Goal: Task Accomplishment & Management: Manage account settings

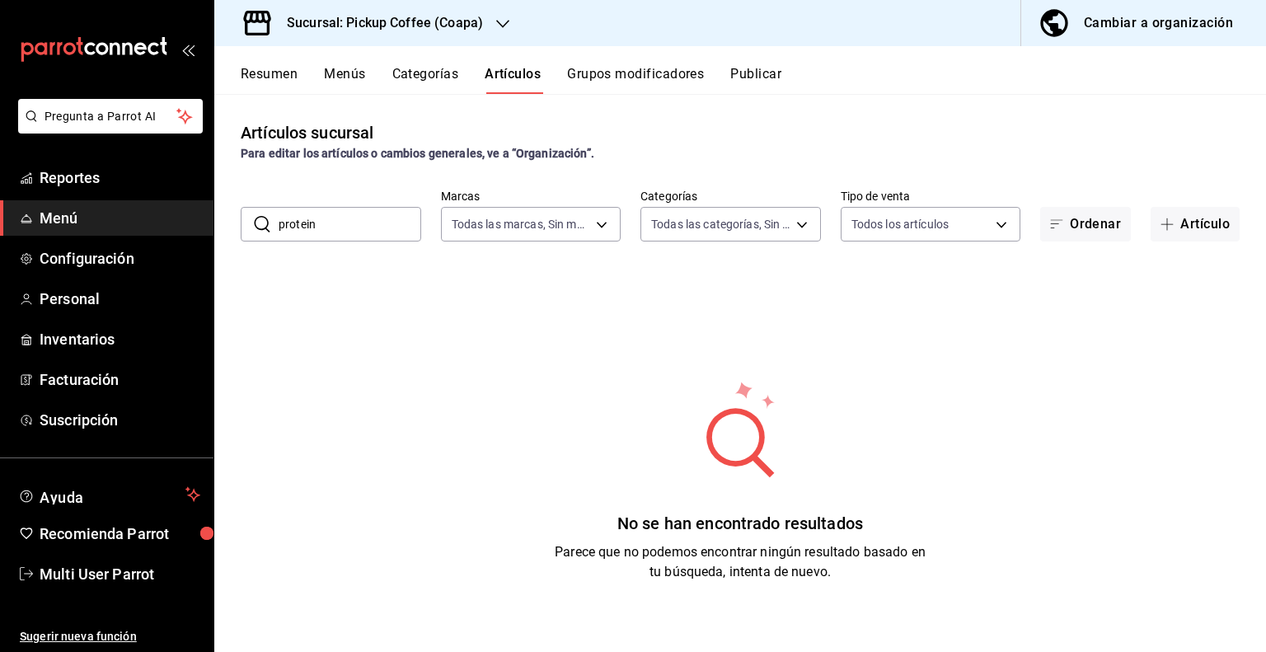
click at [472, 13] on h3 "Sucursal: Pickup Coffee (Coapa)" at bounding box center [378, 23] width 209 height 20
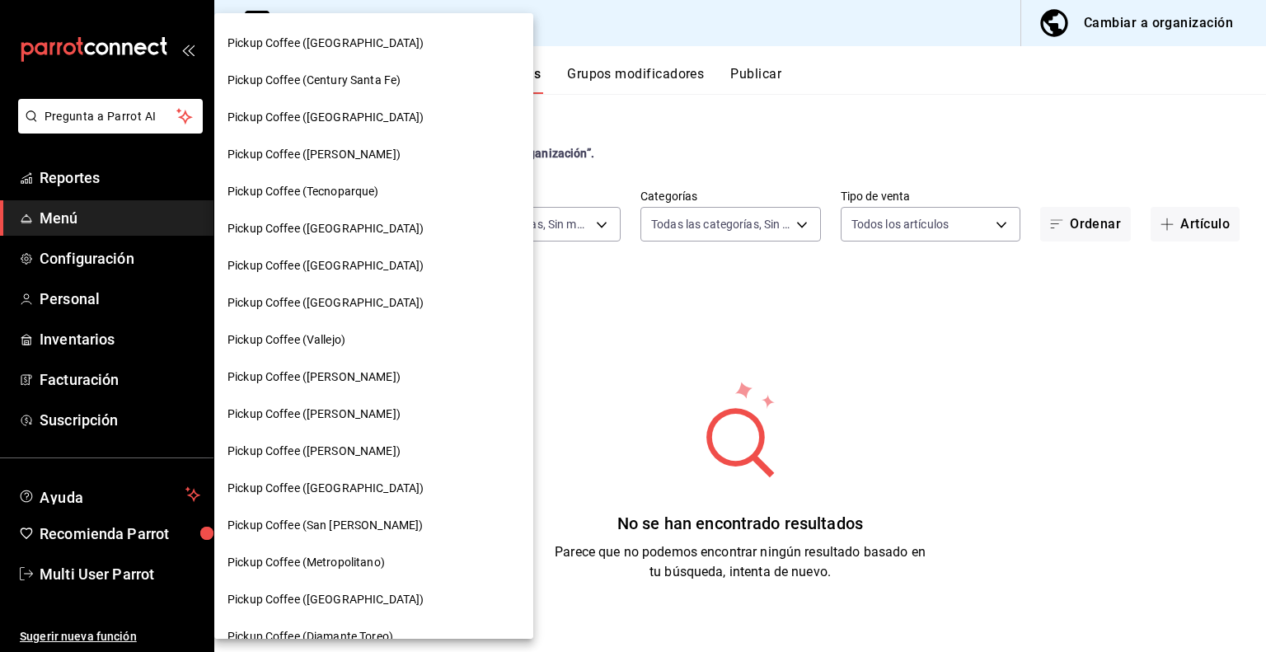
scroll to position [330, 0]
click at [328, 467] on div "Pickup Coffee ([GEOGRAPHIC_DATA])" at bounding box center [373, 450] width 319 height 37
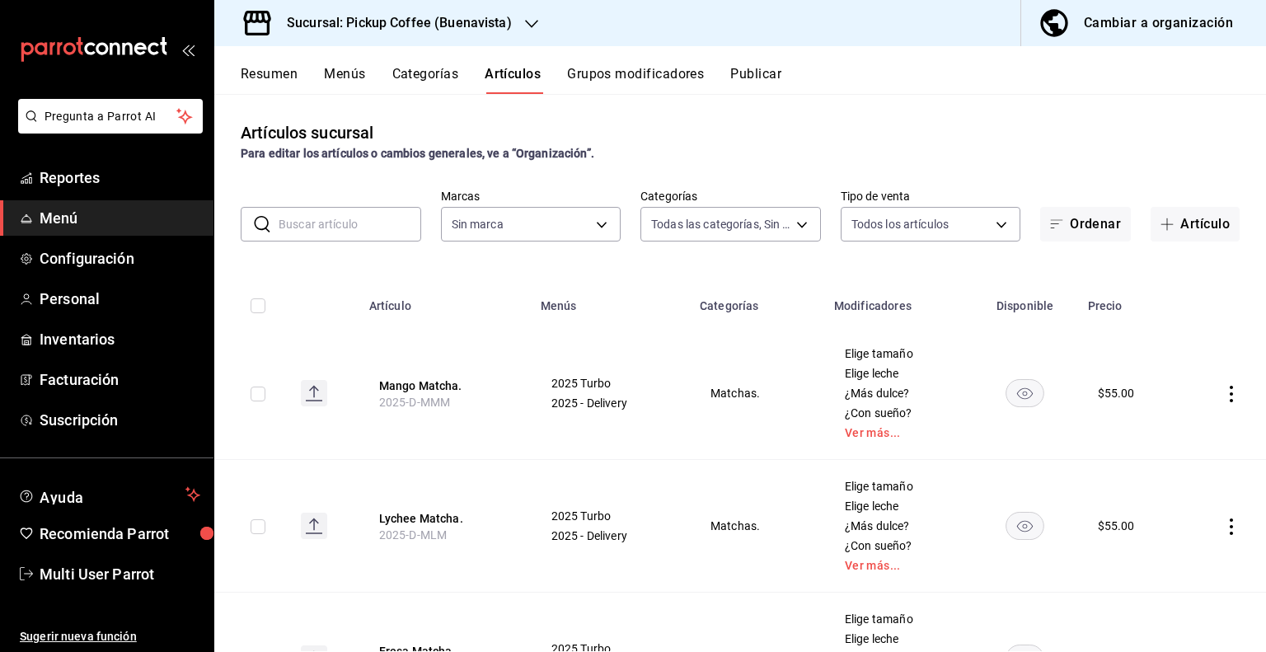
type input "409717f2-faff-47f8-8ef4-856e672b87d8,bed365b4-1ac0-485c-bbba-14e568d61b5a,9b12f…"
type input "b506dc2f-af34-4523-89be-bb734bead639,105d8c39-4391-4621-bf45-cf0c33766590"
click at [264, 81] on button "Resumen" at bounding box center [269, 80] width 57 height 28
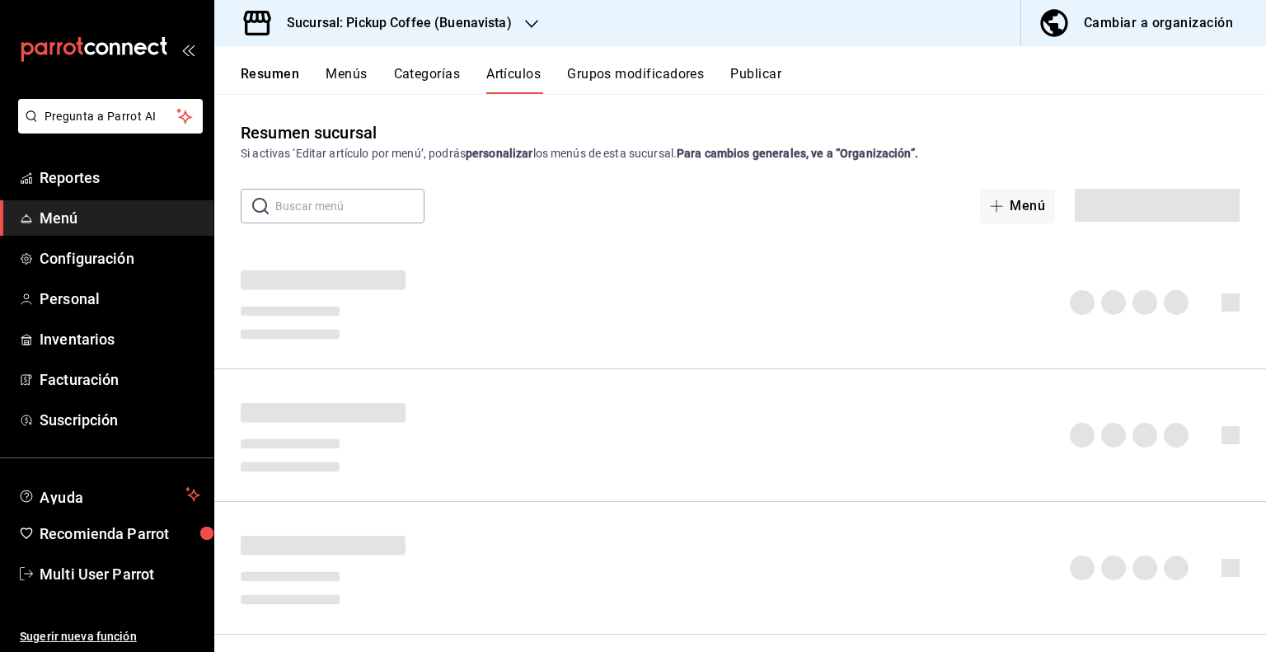
click at [596, 69] on button "Grupos modificadores" at bounding box center [635, 80] width 137 height 28
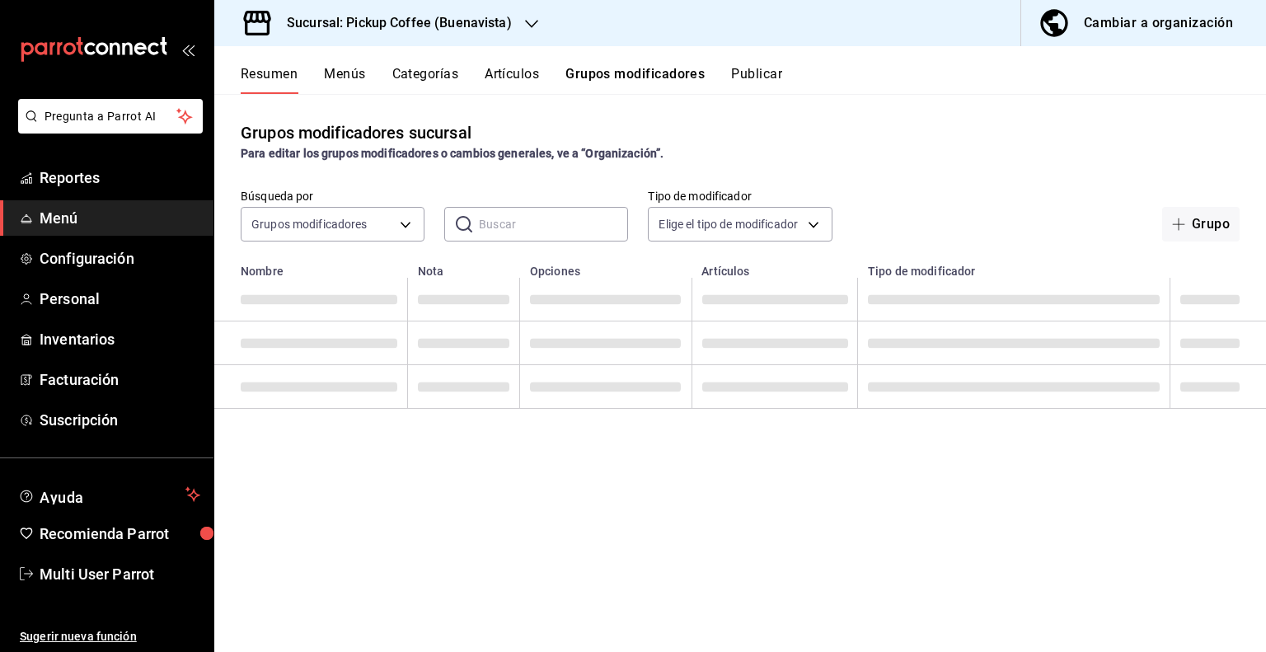
click at [527, 75] on button "Artículos" at bounding box center [512, 80] width 54 height 28
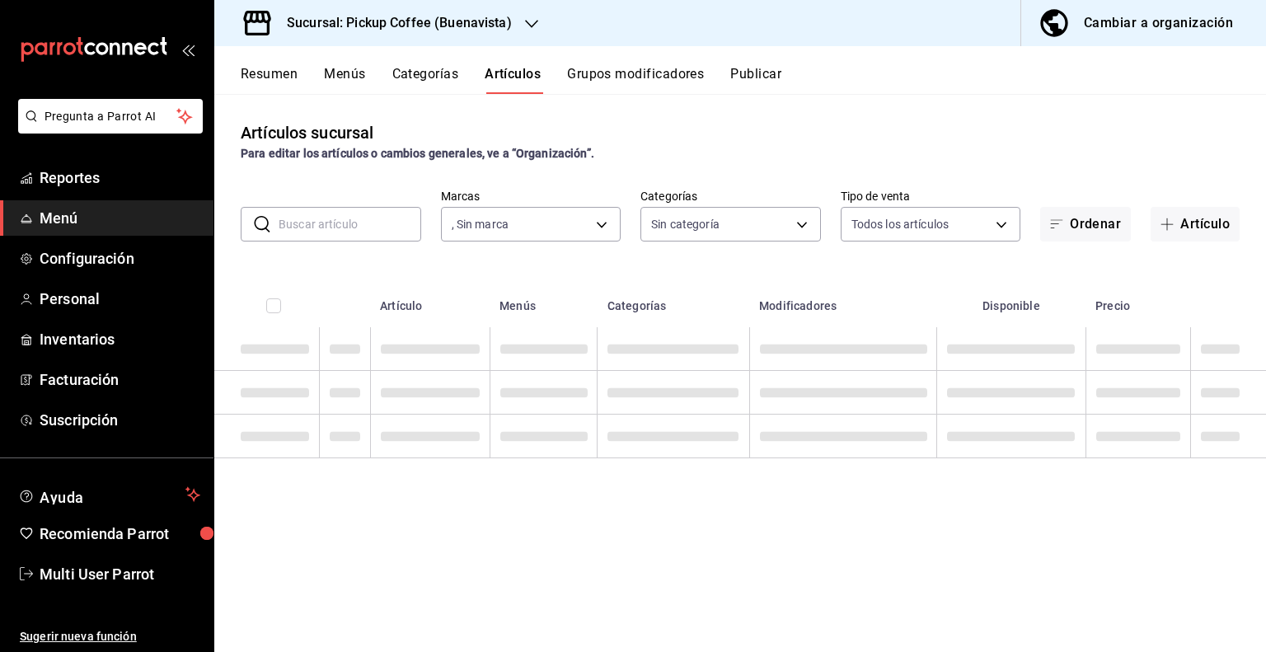
type input "b506dc2f-af34-4523-89be-bb734bead639,105d8c39-4391-4621-bf45-cf0c33766590"
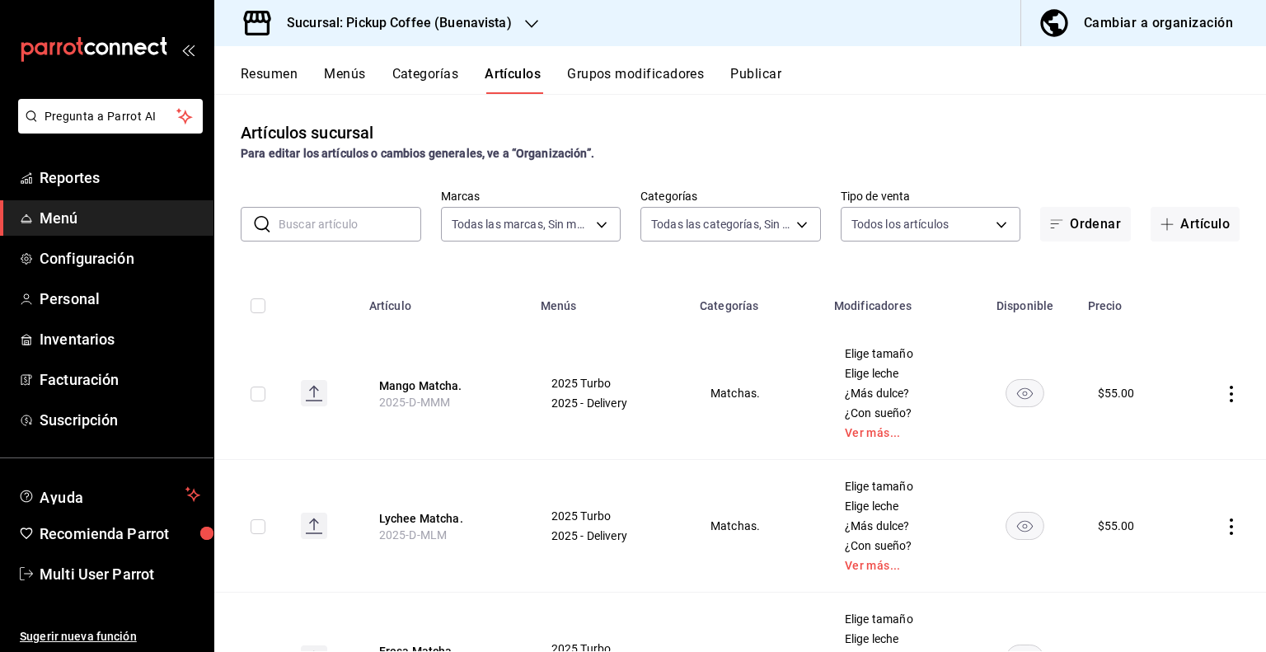
type input "b506dc2f-af34-4523-89be-bb734bead639,105d8c39-4391-4621-bf45-cf0c33766590"
type input "409717f2-faff-47f8-8ef4-856e672b87d8,bed365b4-1ac0-485c-bbba-14e568d61b5a,9b12f…"
click at [324, 216] on input "text" at bounding box center [350, 224] width 143 height 33
type input "protein"
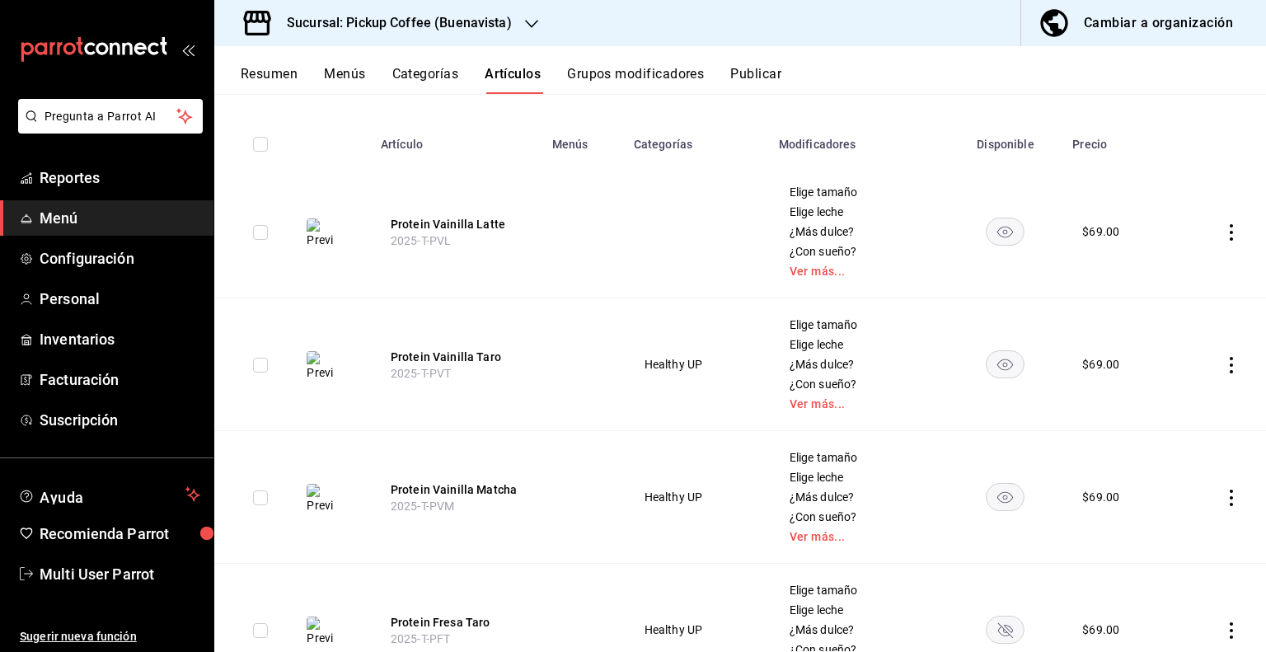
scroll to position [165, 0]
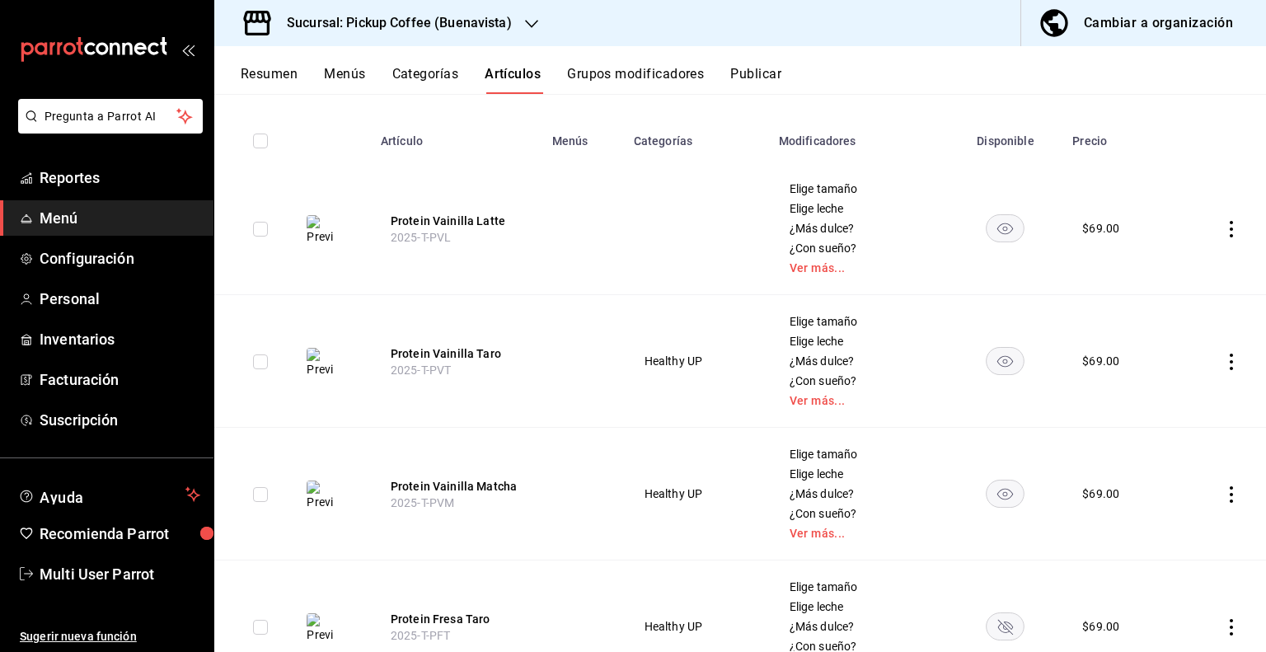
click at [1220, 240] on td at bounding box center [1221, 228] width 92 height 133
click at [1224, 228] on icon "actions" at bounding box center [1232, 229] width 16 height 16
click at [1164, 342] on span "Eliminar" at bounding box center [1170, 335] width 43 height 17
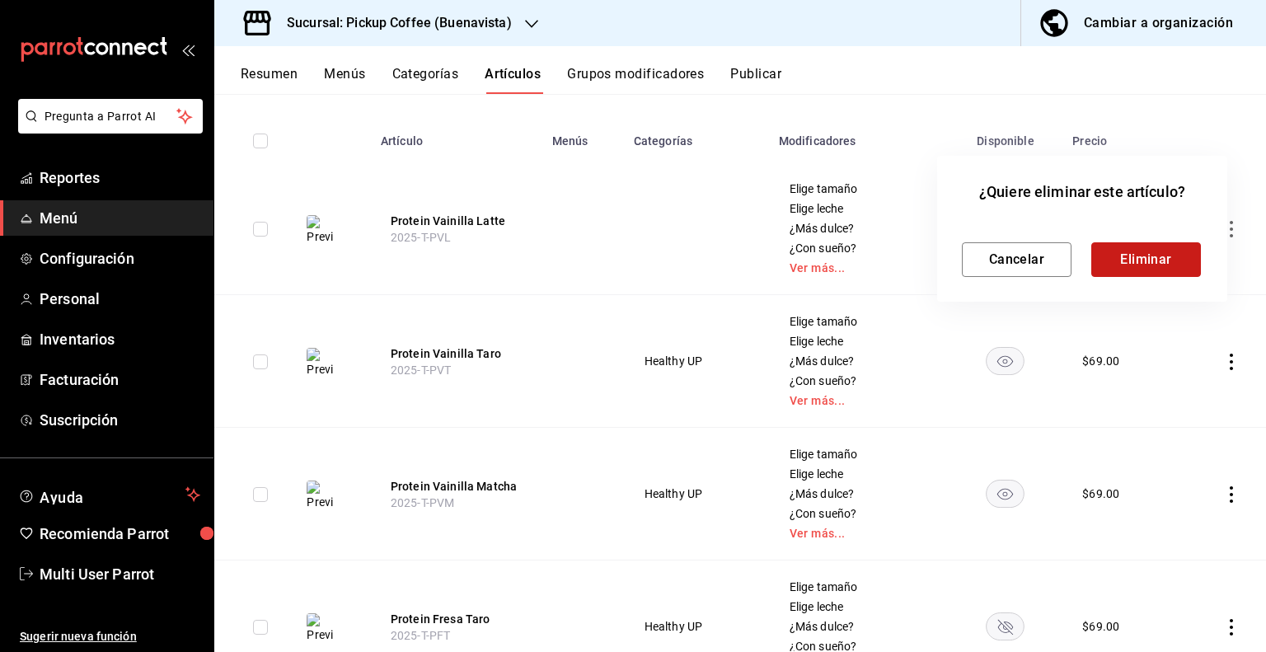
click at [1147, 265] on button "Eliminar" at bounding box center [1147, 259] width 110 height 35
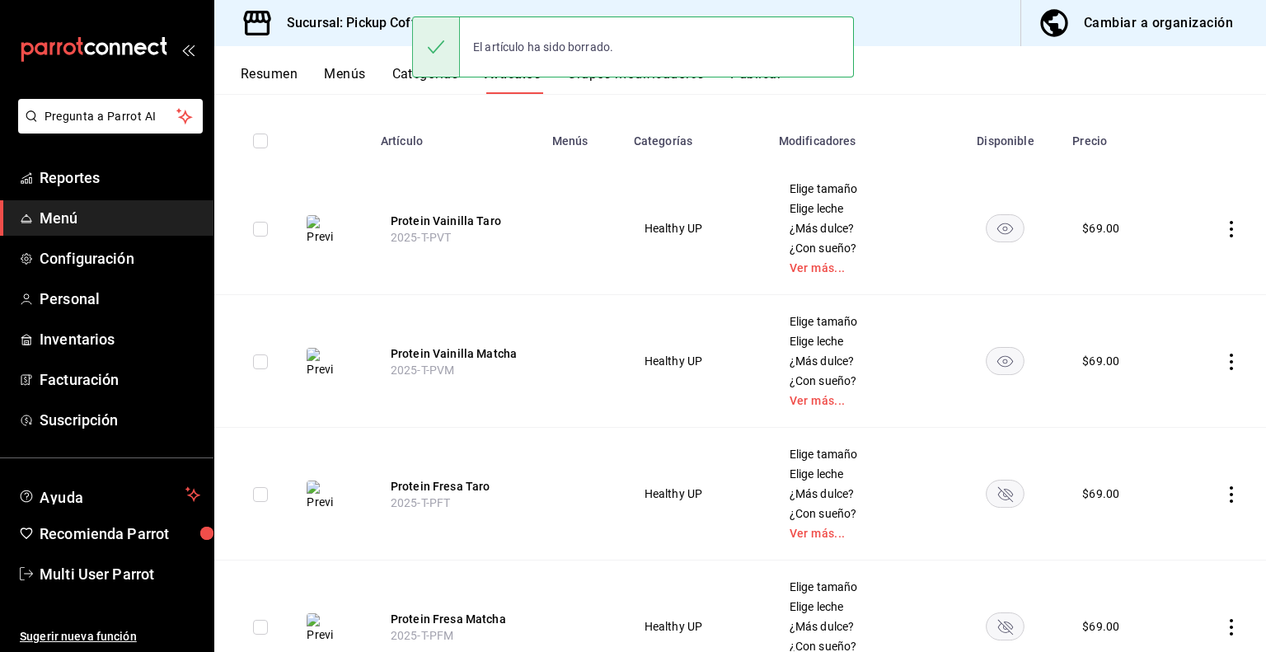
click at [1224, 230] on icon "actions" at bounding box center [1232, 229] width 16 height 16
click at [1164, 331] on span "Eliminar" at bounding box center [1170, 334] width 42 height 13
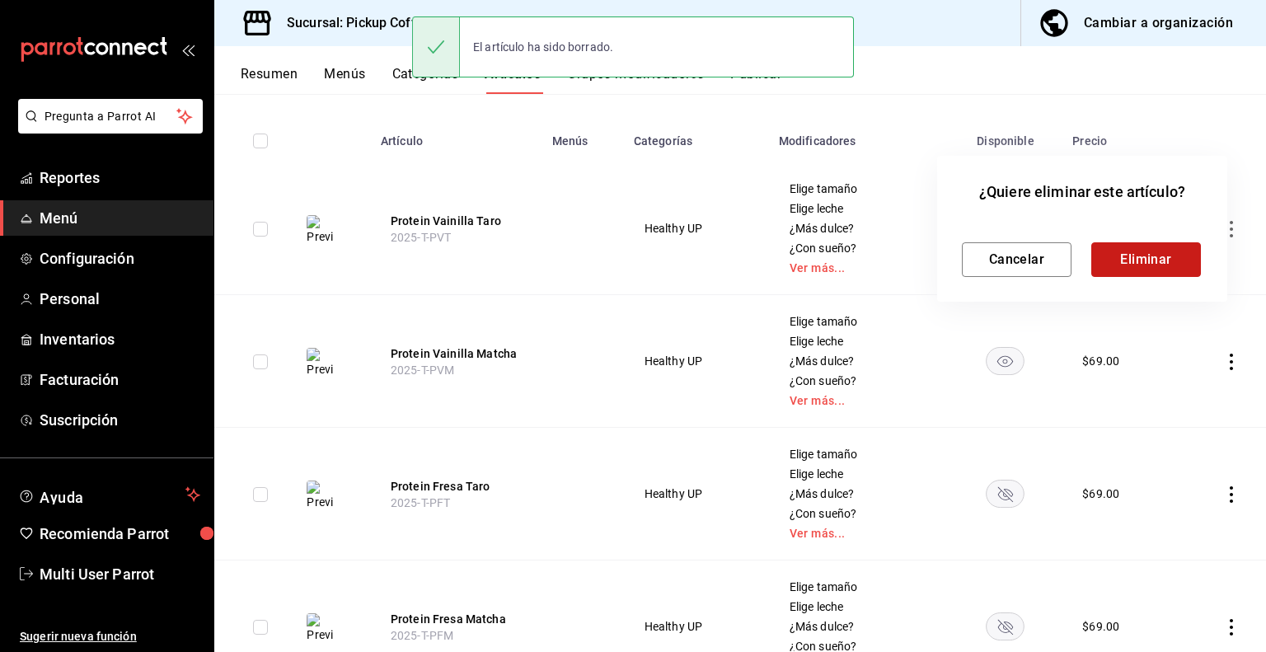
click at [1149, 246] on button "Eliminar" at bounding box center [1147, 259] width 110 height 35
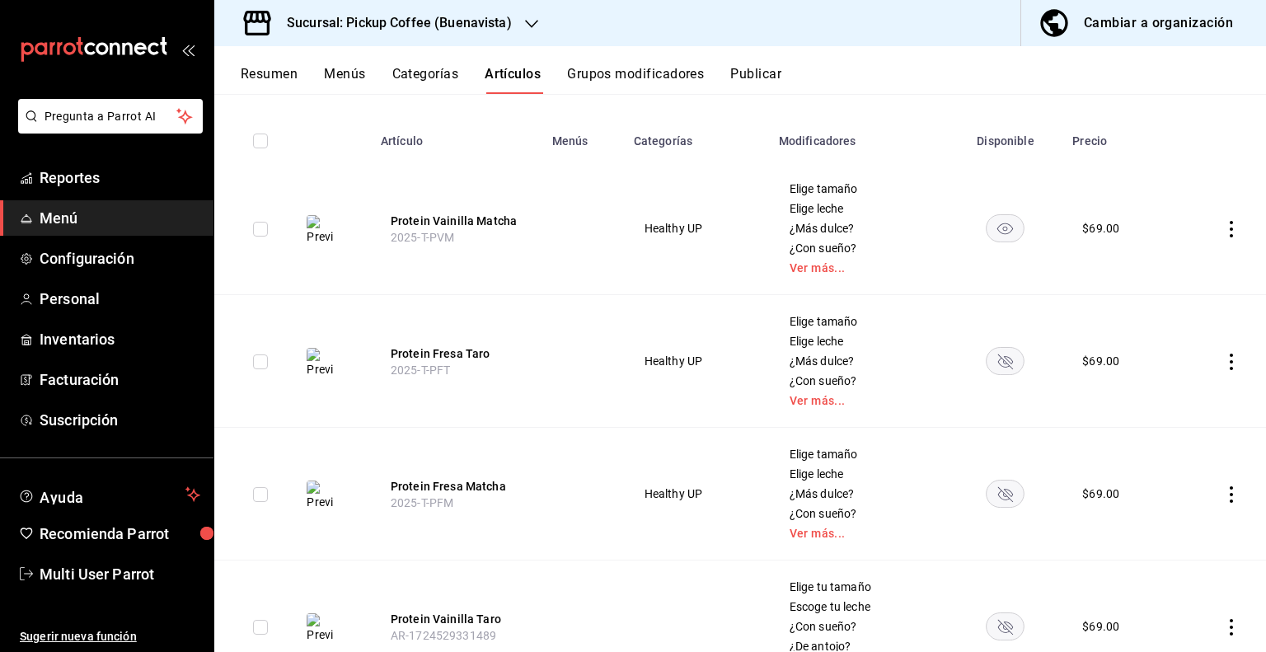
click at [1217, 239] on td at bounding box center [1221, 228] width 92 height 133
click at [1224, 231] on icon "actions" at bounding box center [1232, 229] width 16 height 16
click at [1186, 345] on li "Eliminar" at bounding box center [1155, 335] width 99 height 34
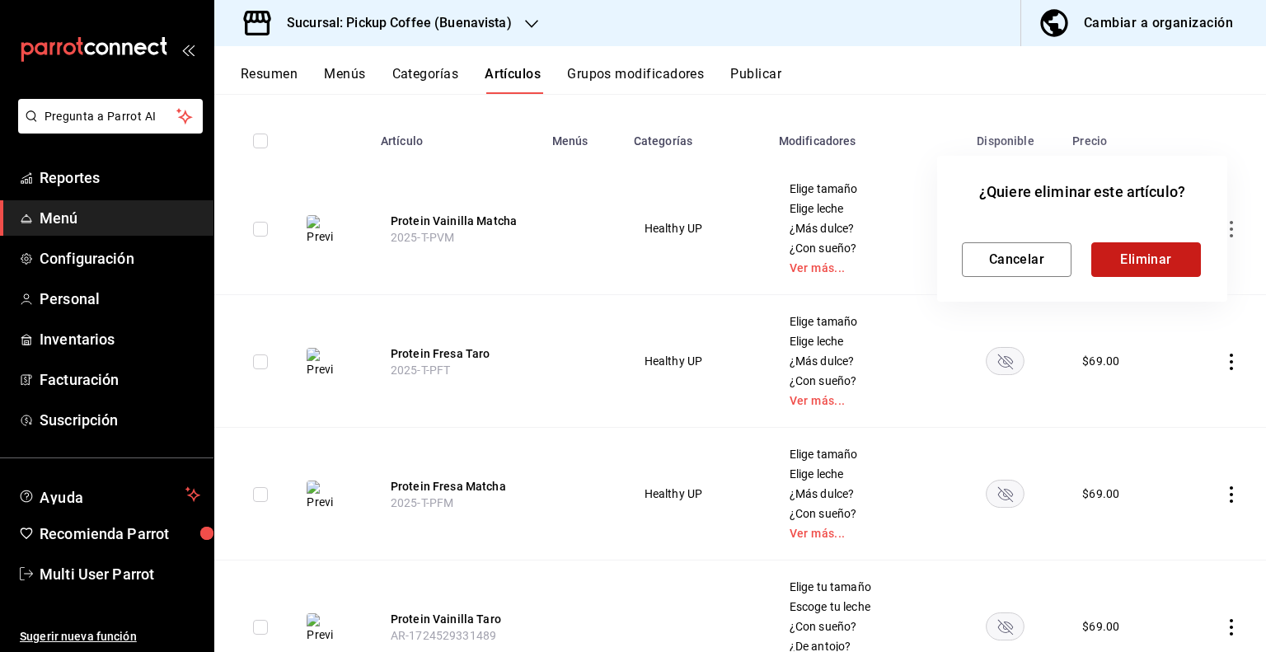
click at [1152, 263] on button "Eliminar" at bounding box center [1147, 259] width 110 height 35
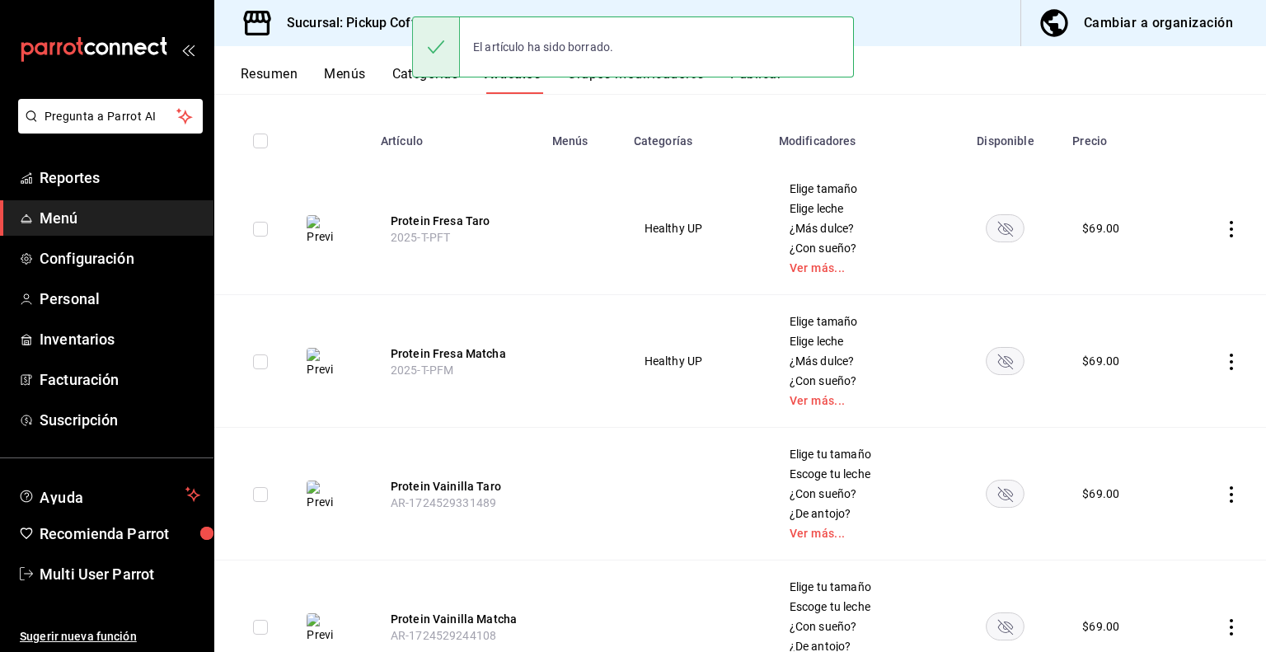
click at [1224, 229] on icon "actions" at bounding box center [1232, 229] width 16 height 16
click at [1171, 331] on span "Eliminar" at bounding box center [1170, 334] width 42 height 13
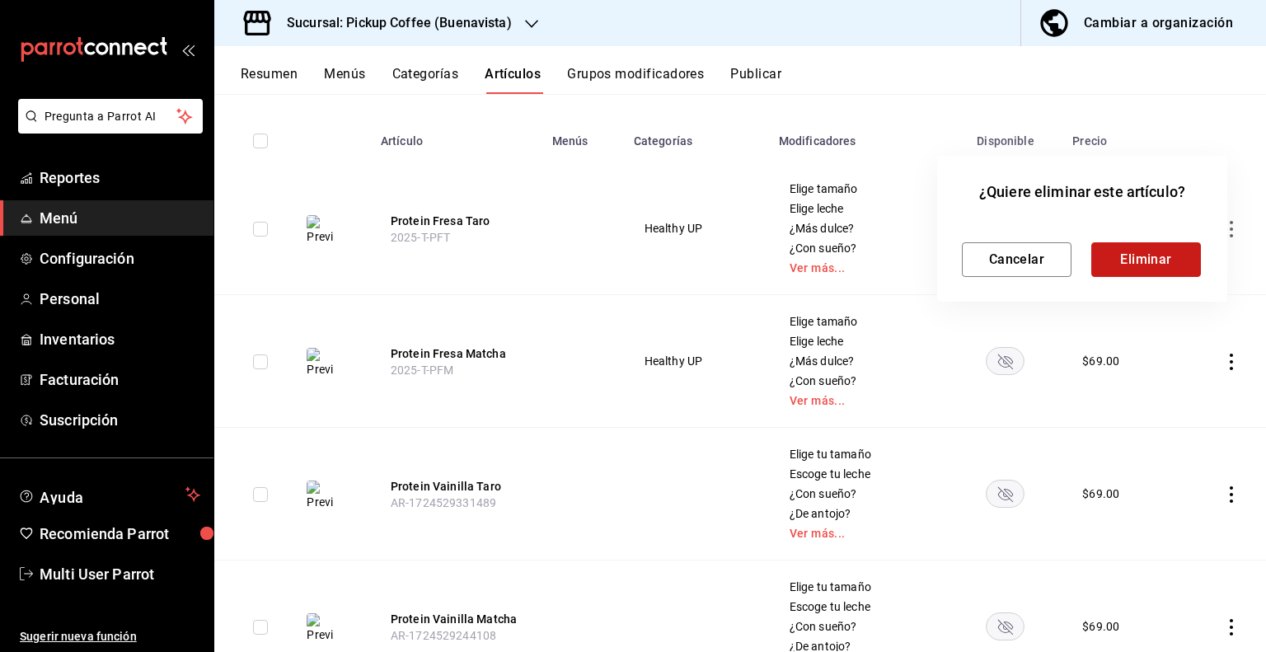
click at [1163, 261] on button "Eliminar" at bounding box center [1147, 259] width 110 height 35
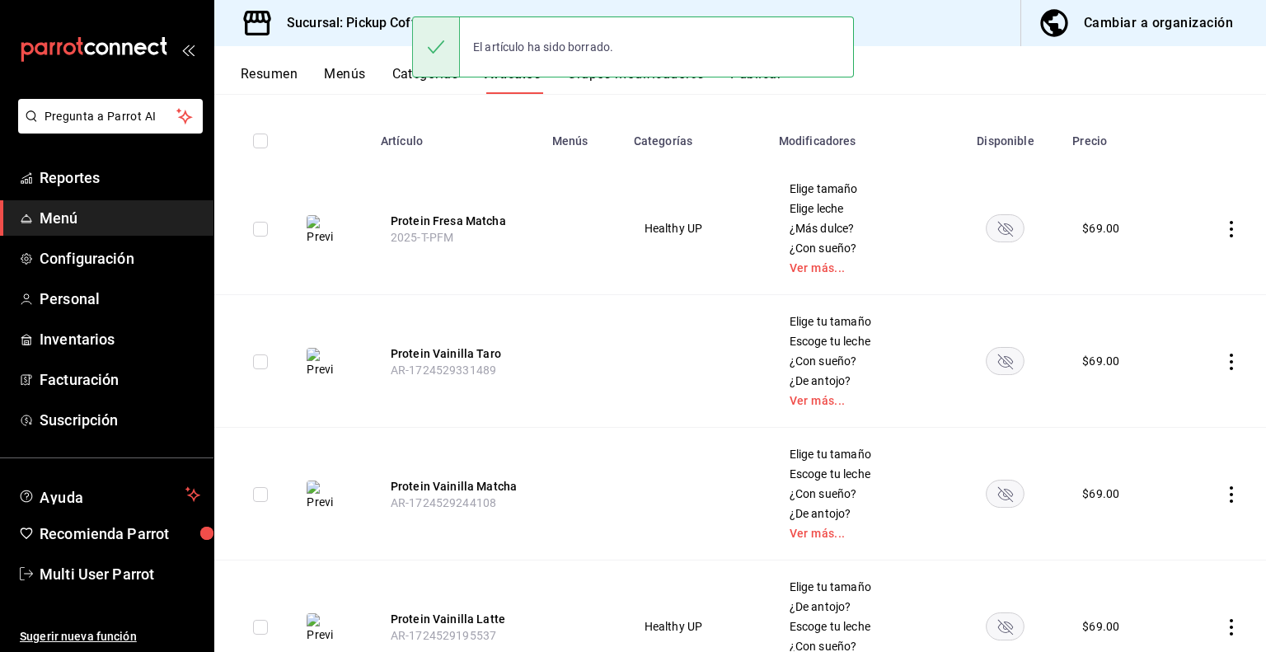
click at [1224, 228] on icon "actions" at bounding box center [1232, 229] width 16 height 16
click at [1166, 331] on span "Eliminar" at bounding box center [1170, 334] width 42 height 13
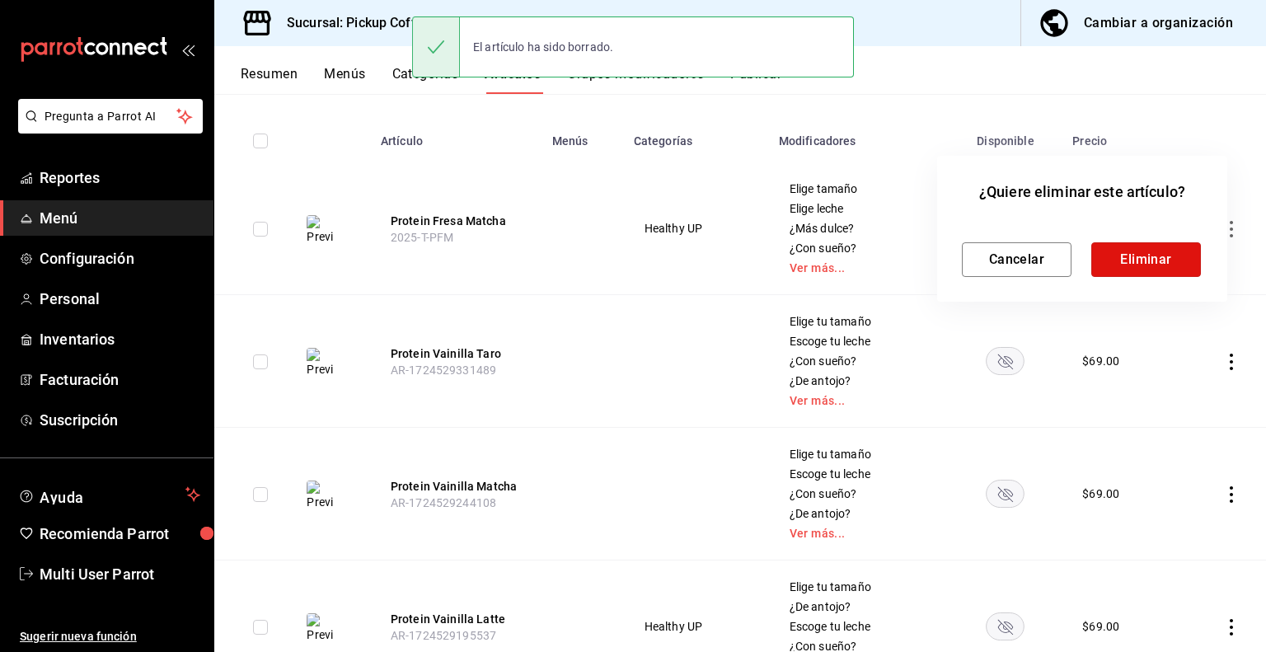
click at [1162, 264] on button "Eliminar" at bounding box center [1147, 259] width 110 height 35
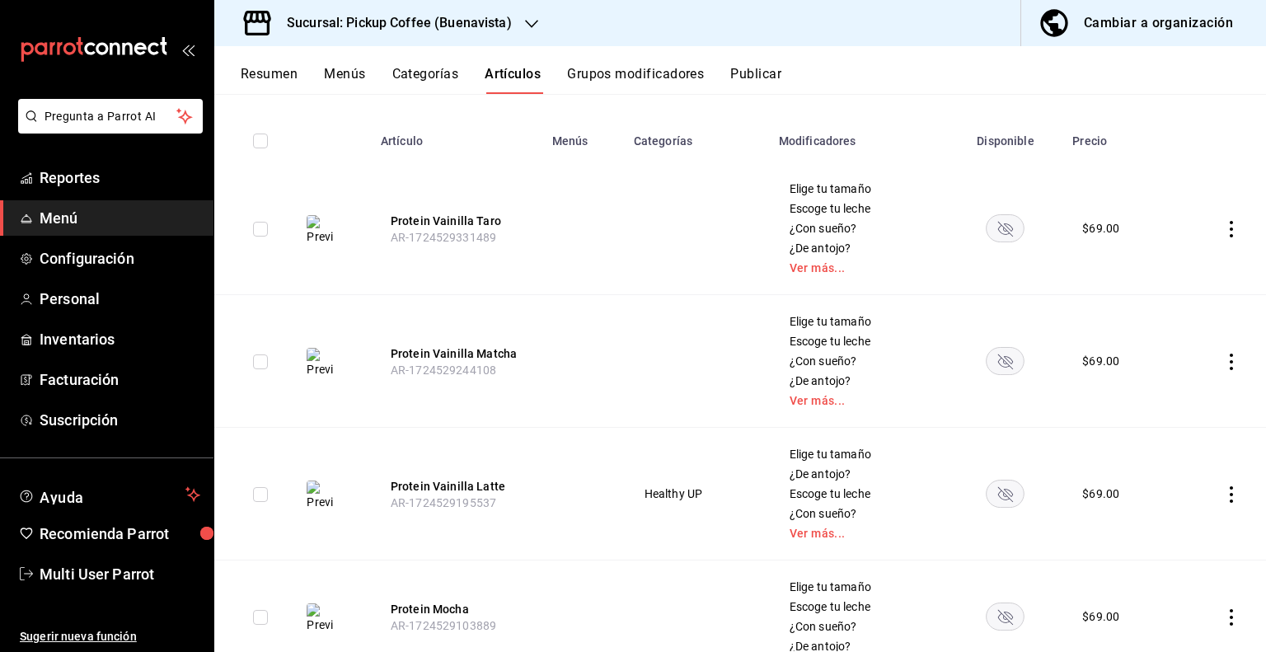
click at [1224, 235] on icon "actions" at bounding box center [1232, 229] width 16 height 16
click at [1167, 336] on span "Eliminar" at bounding box center [1170, 334] width 42 height 13
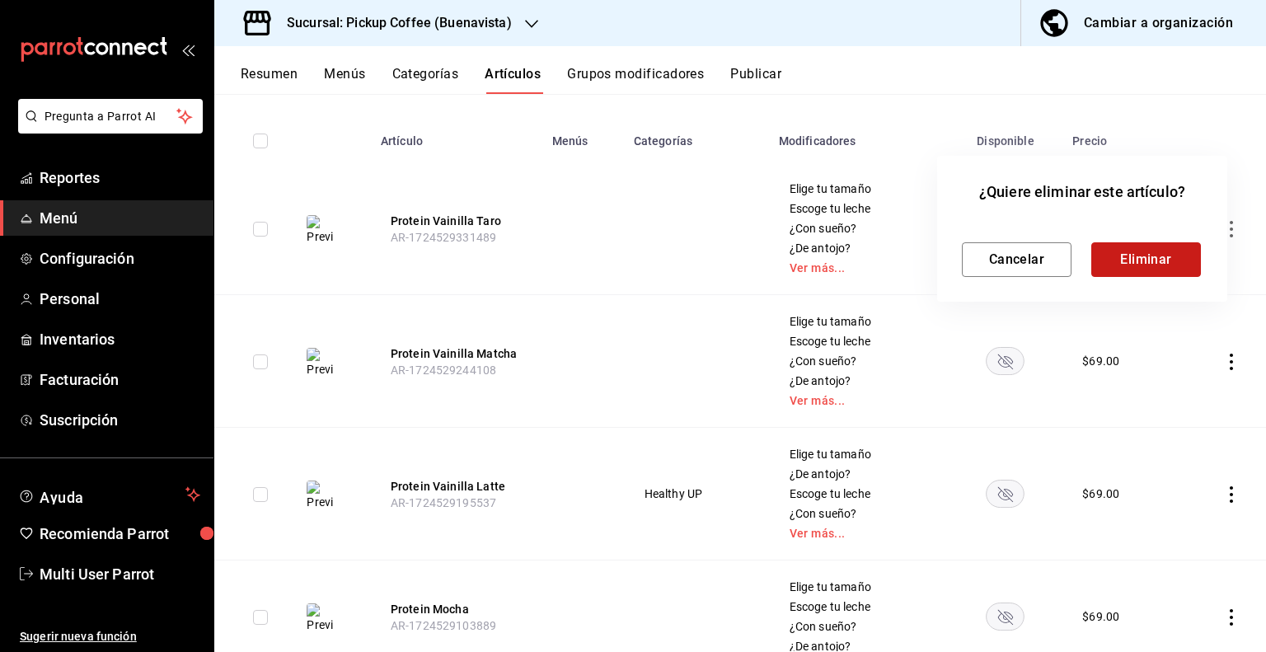
click at [1161, 265] on button "Eliminar" at bounding box center [1147, 259] width 110 height 35
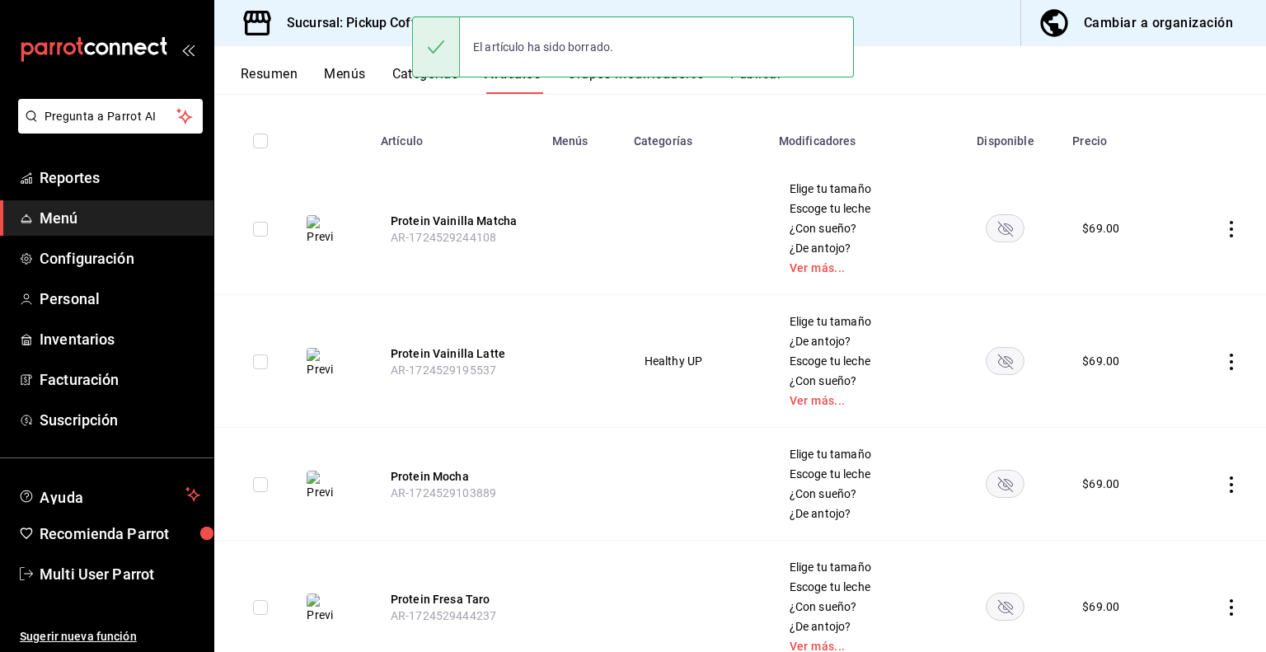
click at [1230, 229] on icon "actions" at bounding box center [1231, 229] width 3 height 16
click at [1154, 332] on span "Eliminar" at bounding box center [1170, 334] width 42 height 13
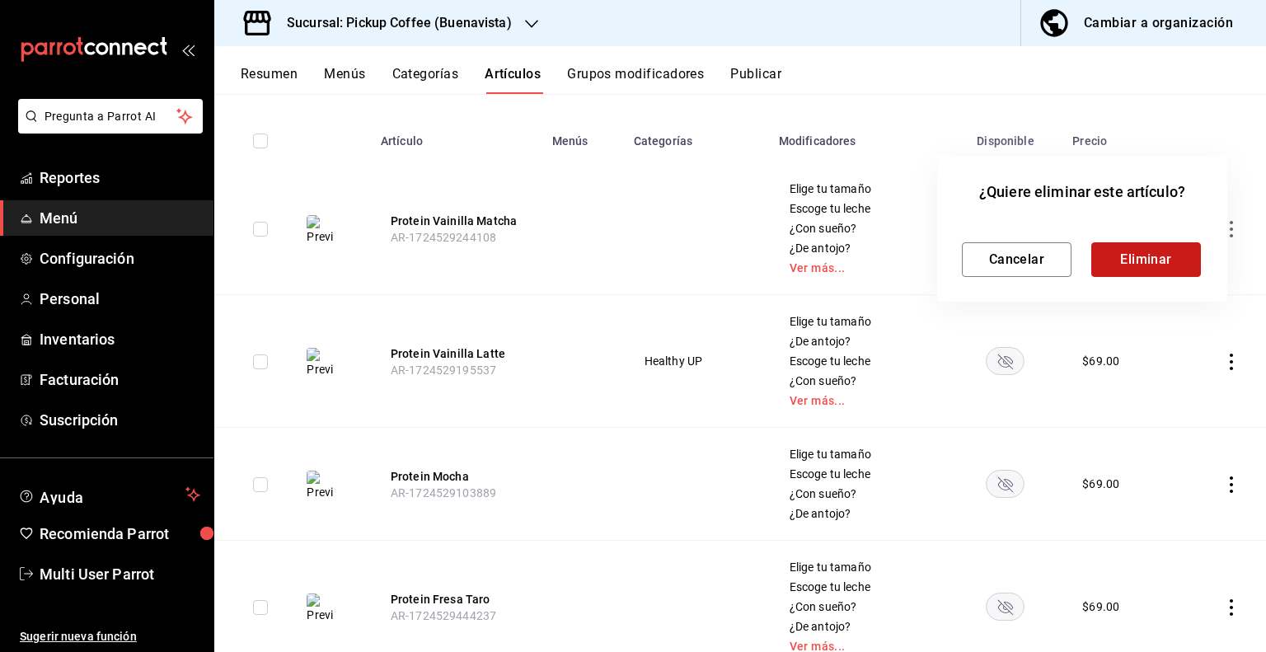
click at [1162, 263] on button "Eliminar" at bounding box center [1147, 259] width 110 height 35
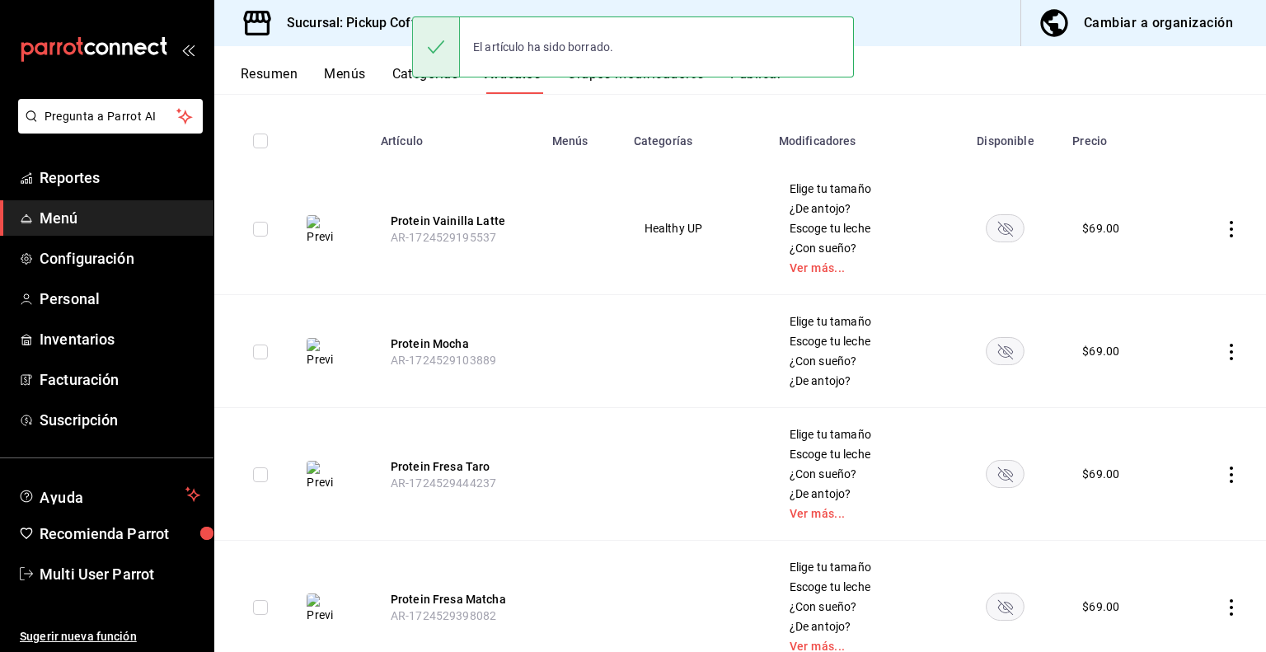
click at [1224, 225] on icon "actions" at bounding box center [1232, 229] width 16 height 16
click at [1164, 330] on span "Eliminar" at bounding box center [1170, 334] width 42 height 13
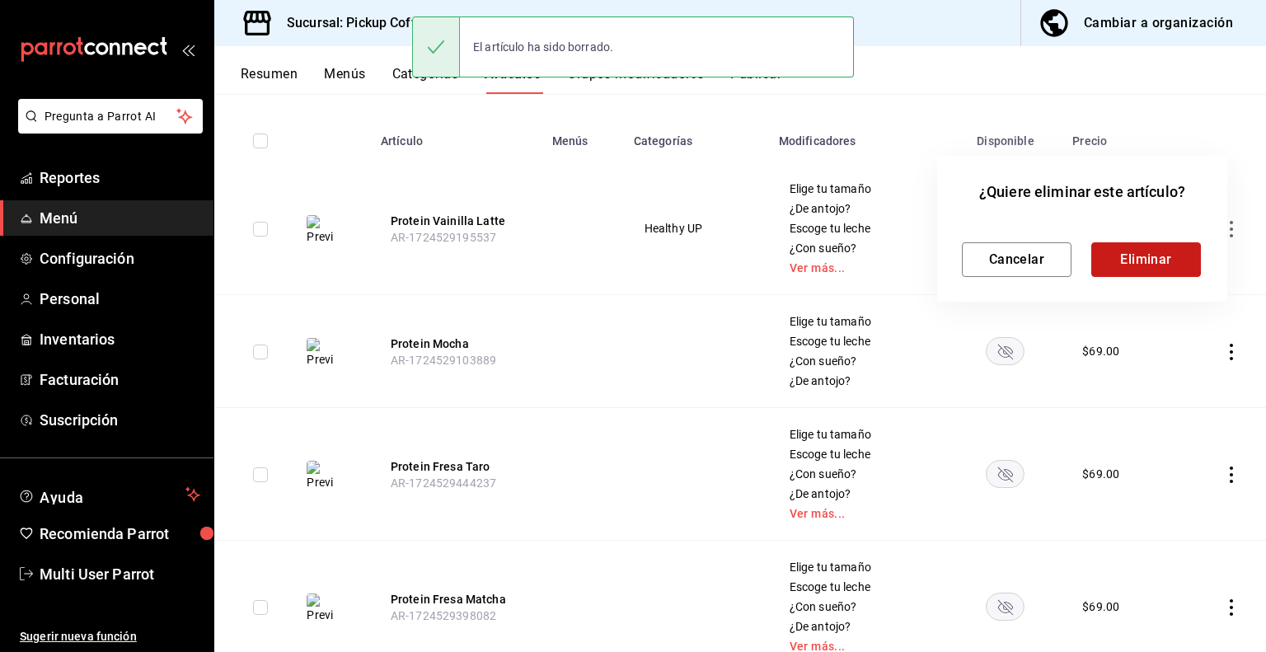
click at [1164, 268] on button "Eliminar" at bounding box center [1147, 259] width 110 height 35
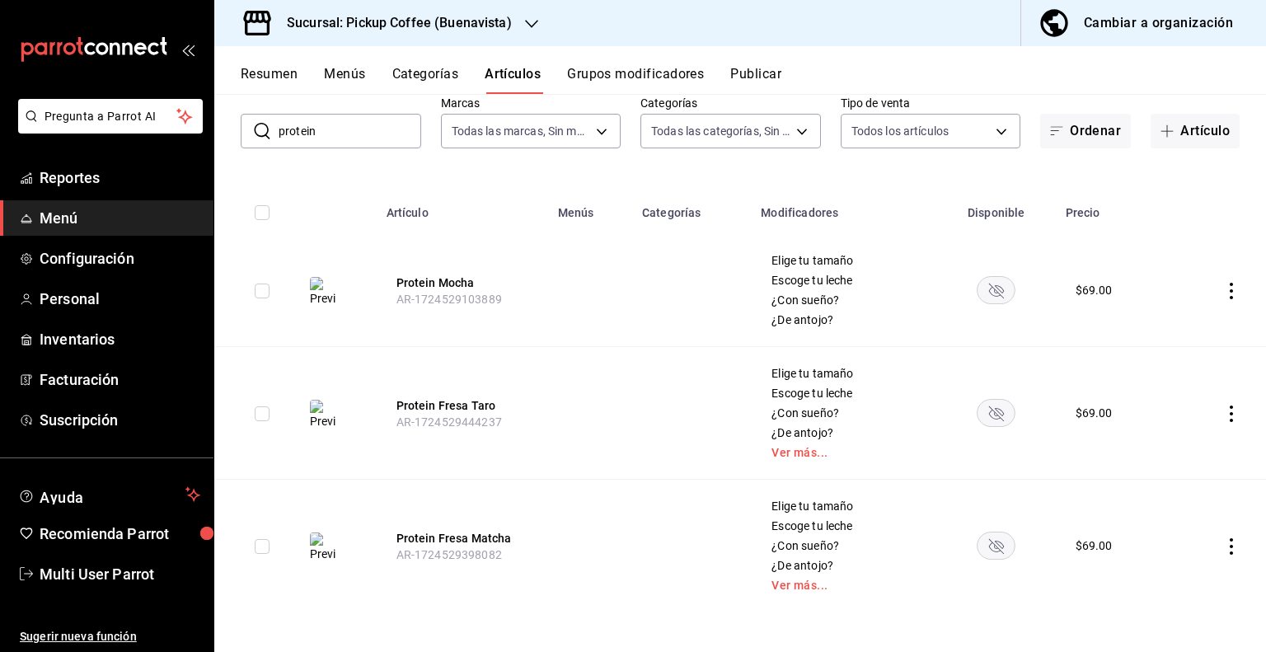
scroll to position [92, 0]
click at [1224, 292] on icon "actions" at bounding box center [1232, 292] width 16 height 16
click at [1179, 392] on span "Eliminar" at bounding box center [1170, 396] width 42 height 13
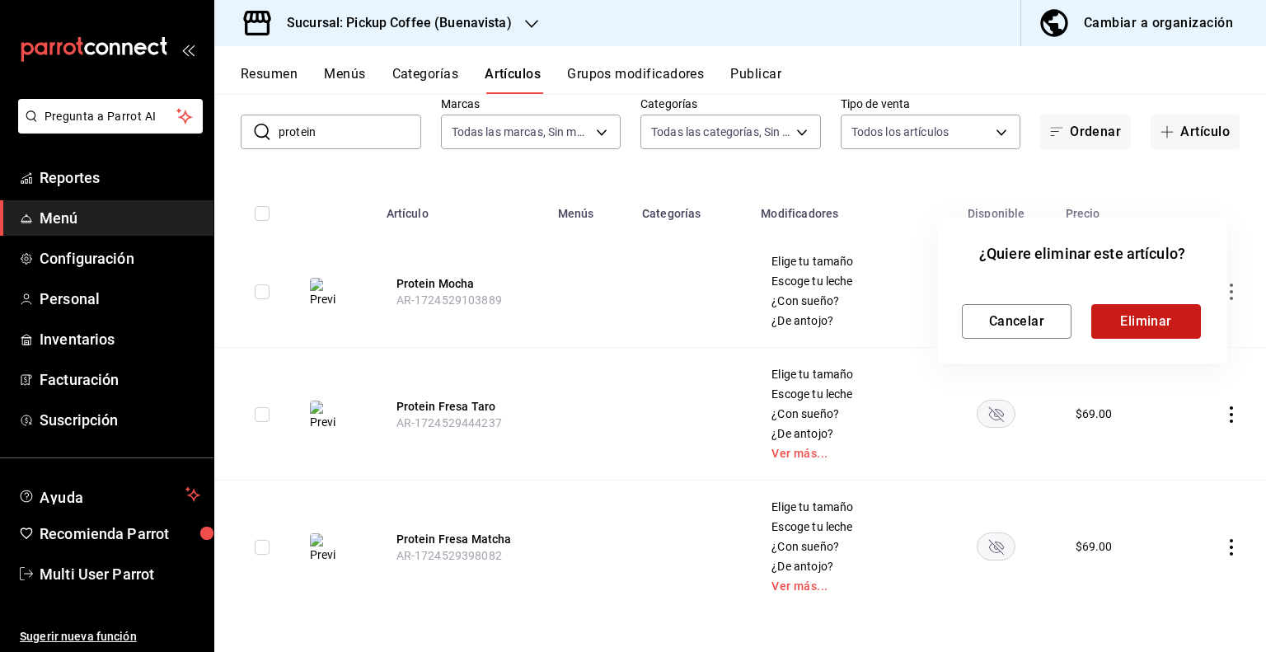
click at [1141, 327] on button "Eliminar" at bounding box center [1147, 321] width 110 height 35
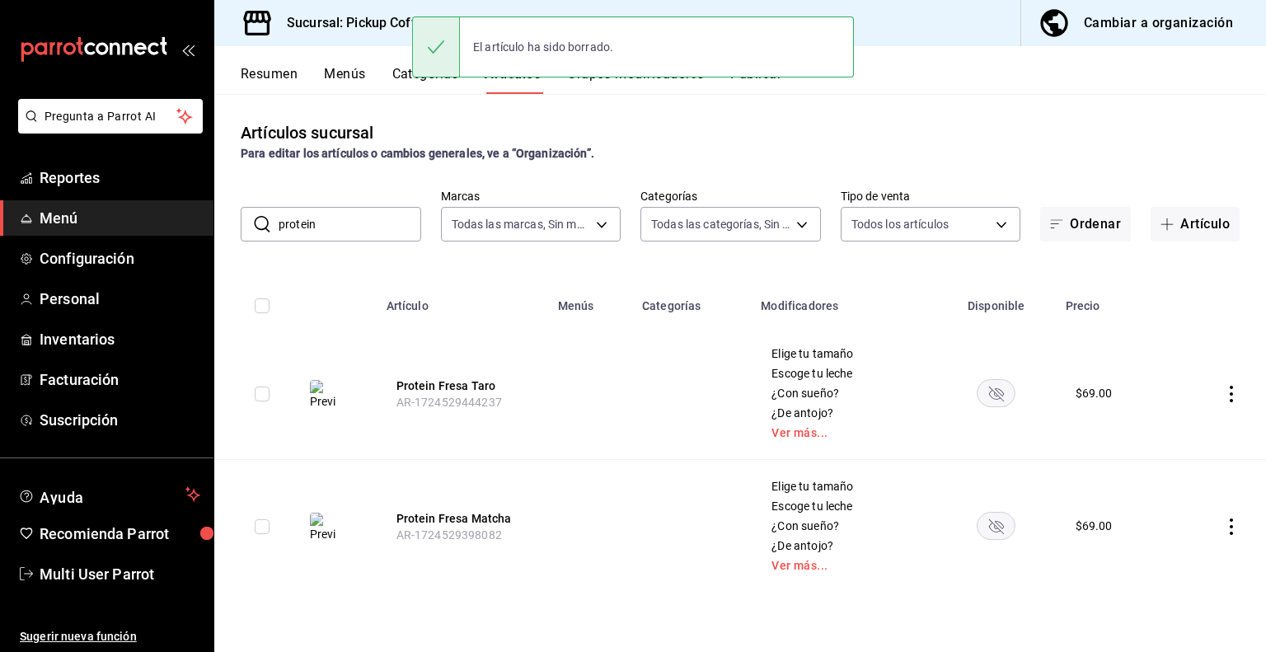
scroll to position [0, 0]
click at [1230, 394] on icon "actions" at bounding box center [1232, 394] width 16 height 16
click at [1170, 500] on span "Eliminar" at bounding box center [1182, 499] width 42 height 13
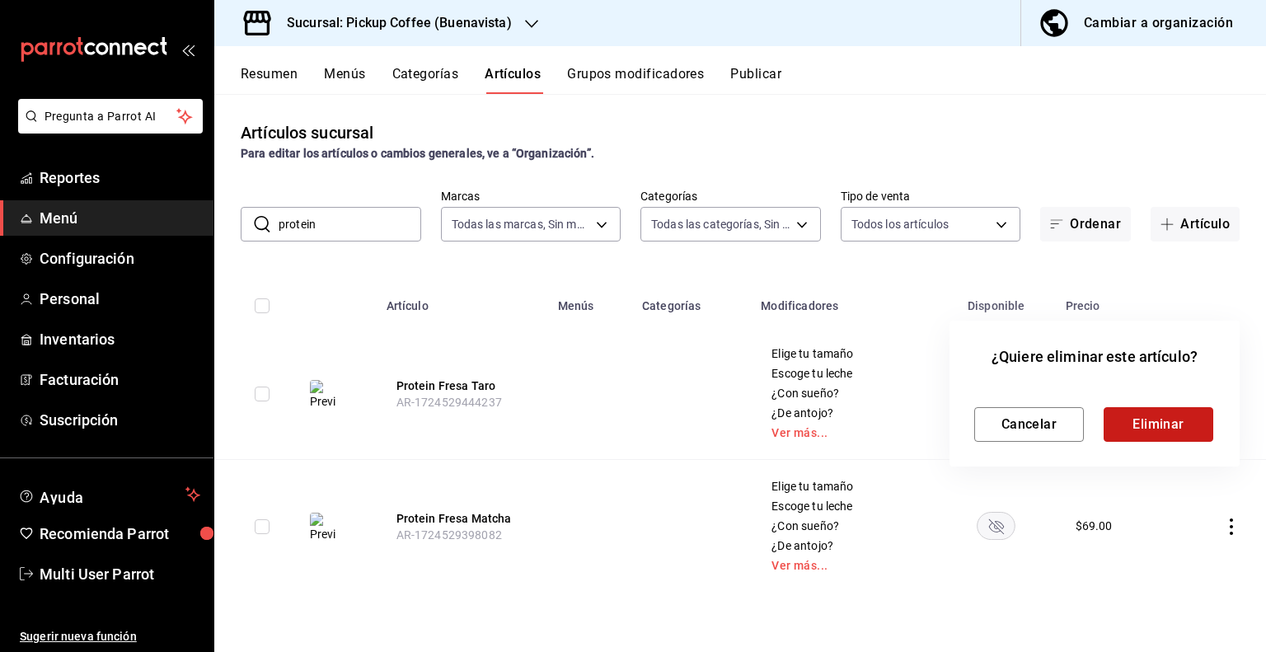
click at [1174, 416] on button "Eliminar" at bounding box center [1159, 424] width 110 height 35
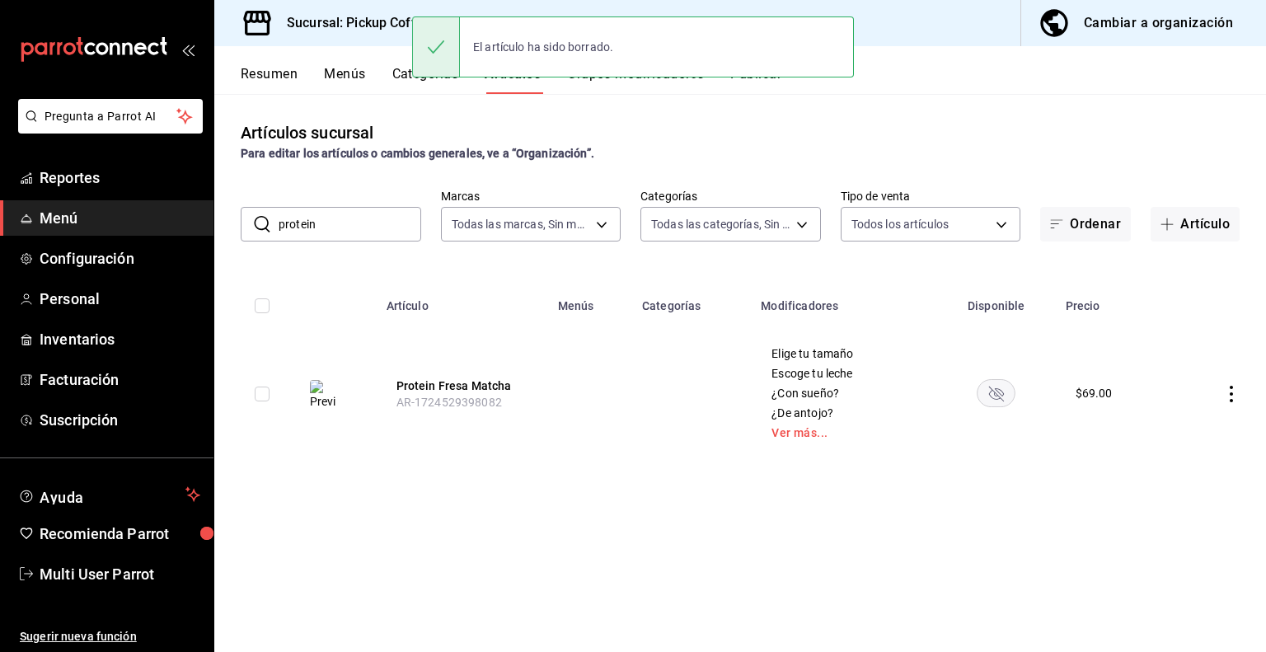
click at [1229, 395] on icon "actions" at bounding box center [1232, 394] width 16 height 16
click at [1158, 496] on div at bounding box center [1146, 500] width 30 height 16
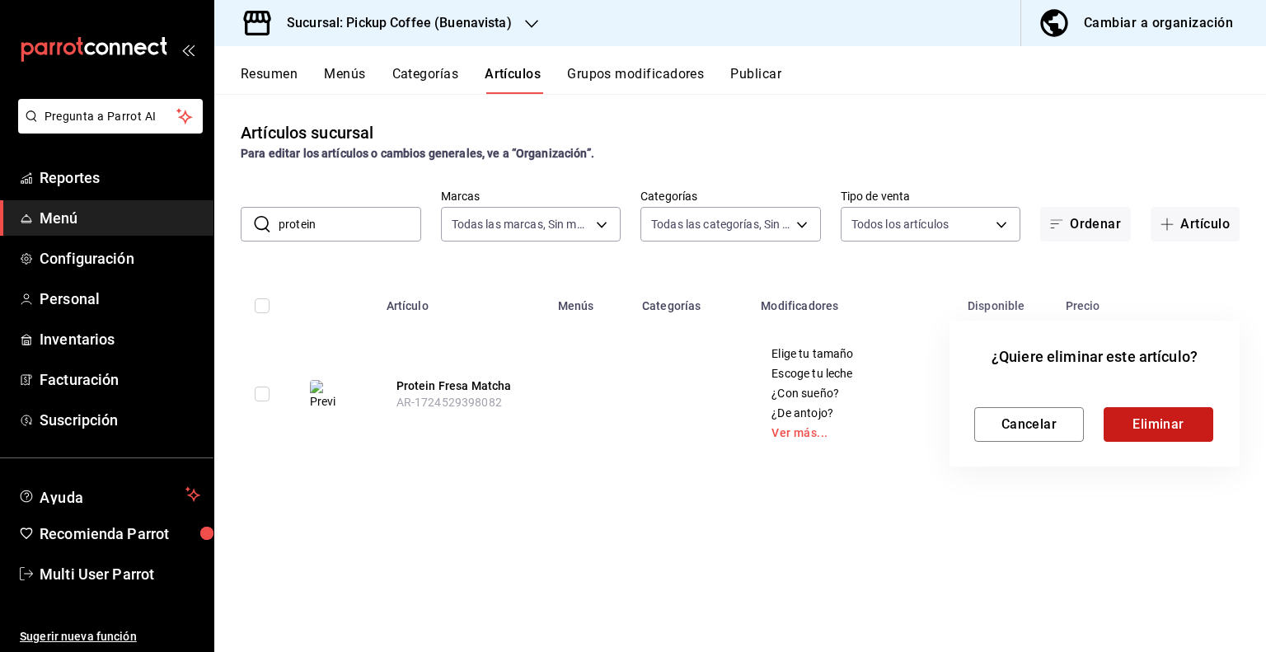
click at [1181, 434] on button "Eliminar" at bounding box center [1159, 424] width 110 height 35
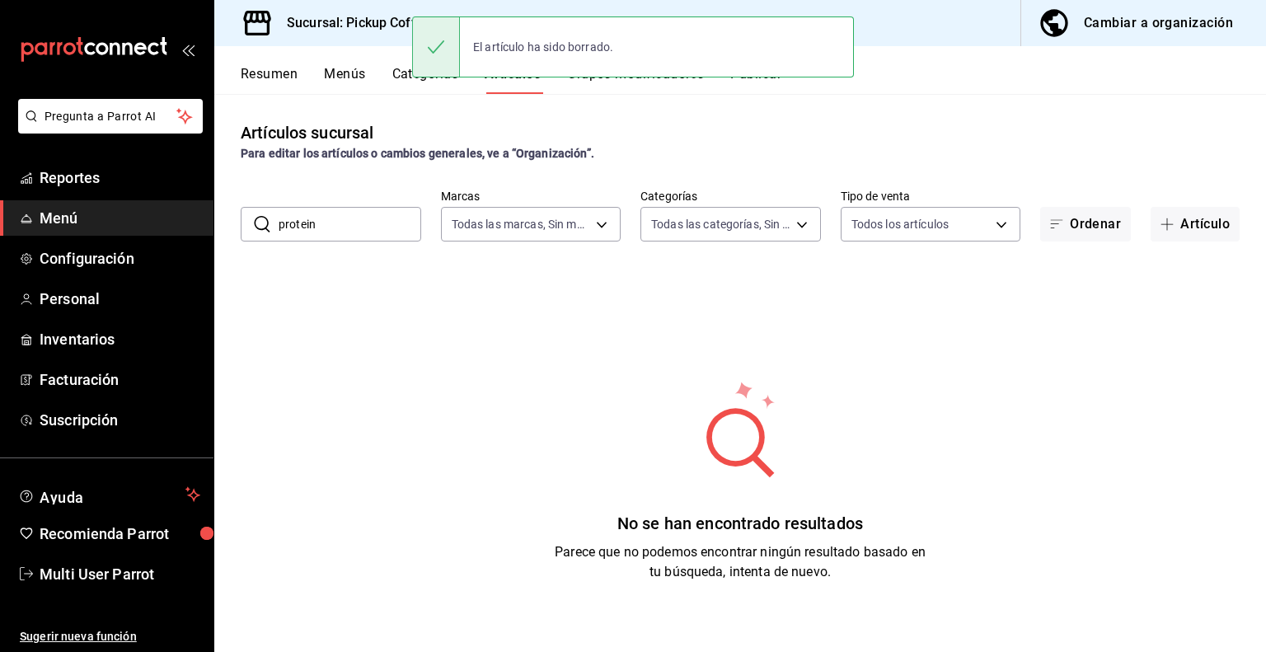
click at [291, 82] on button "Resumen" at bounding box center [269, 80] width 57 height 28
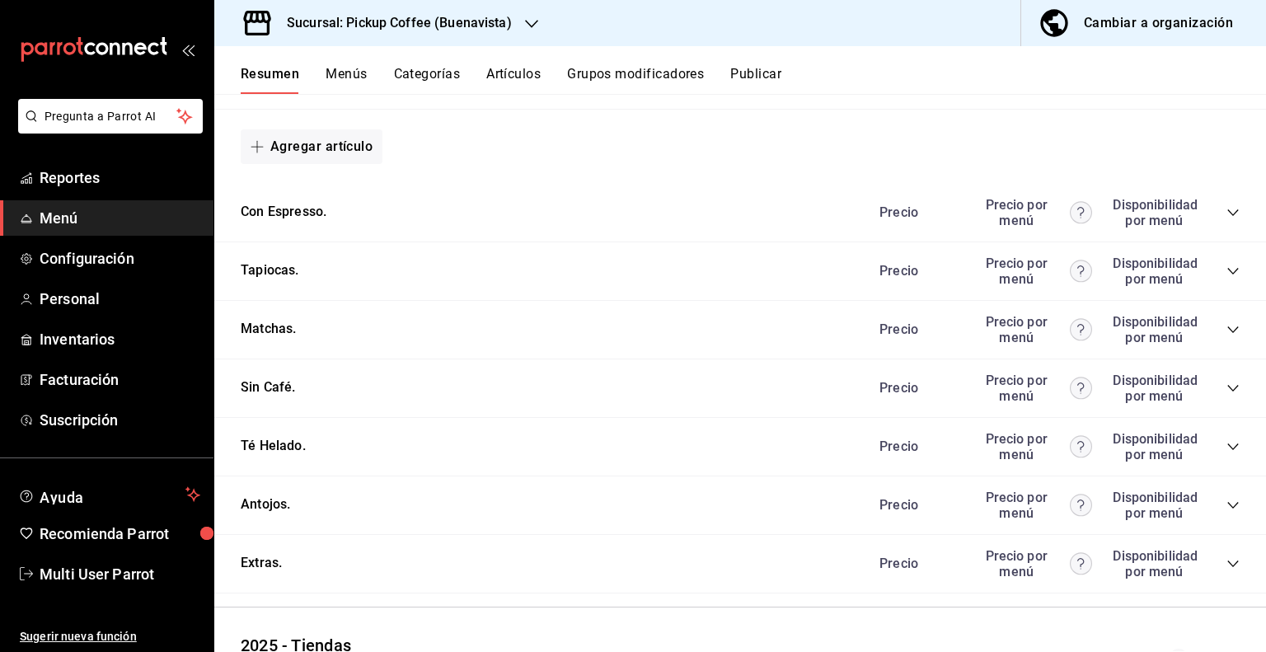
scroll to position [888, 0]
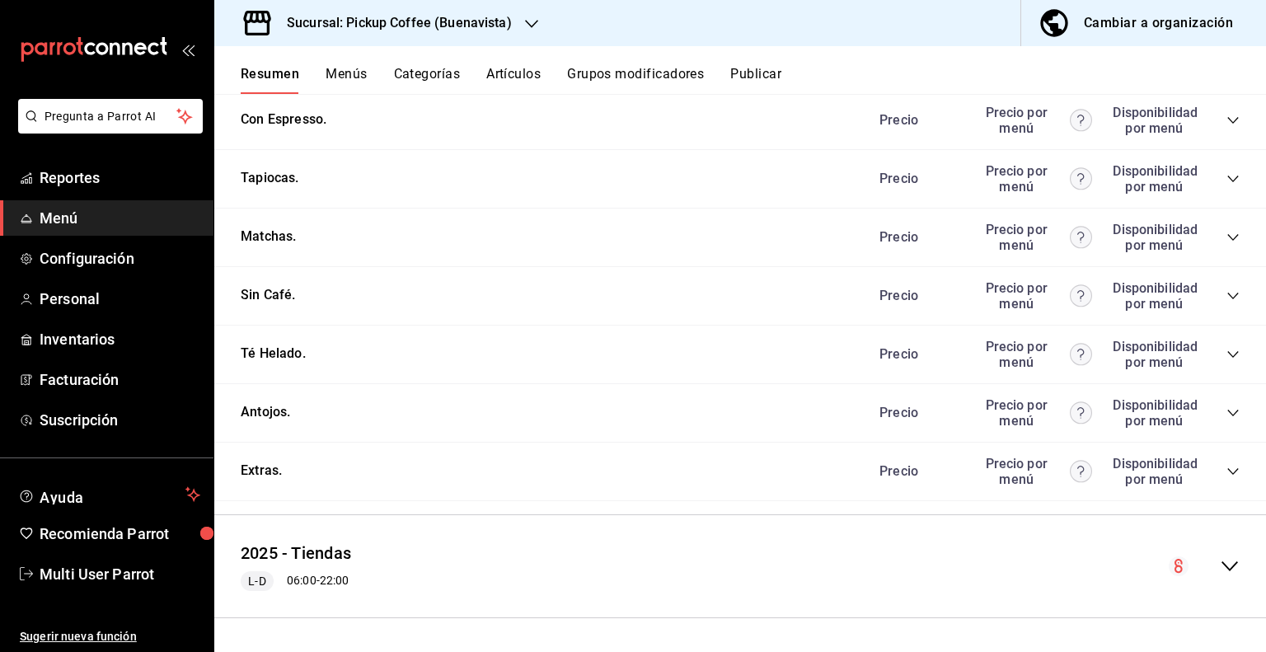
click at [1227, 471] on icon "collapse-category-row" at bounding box center [1233, 471] width 13 height 13
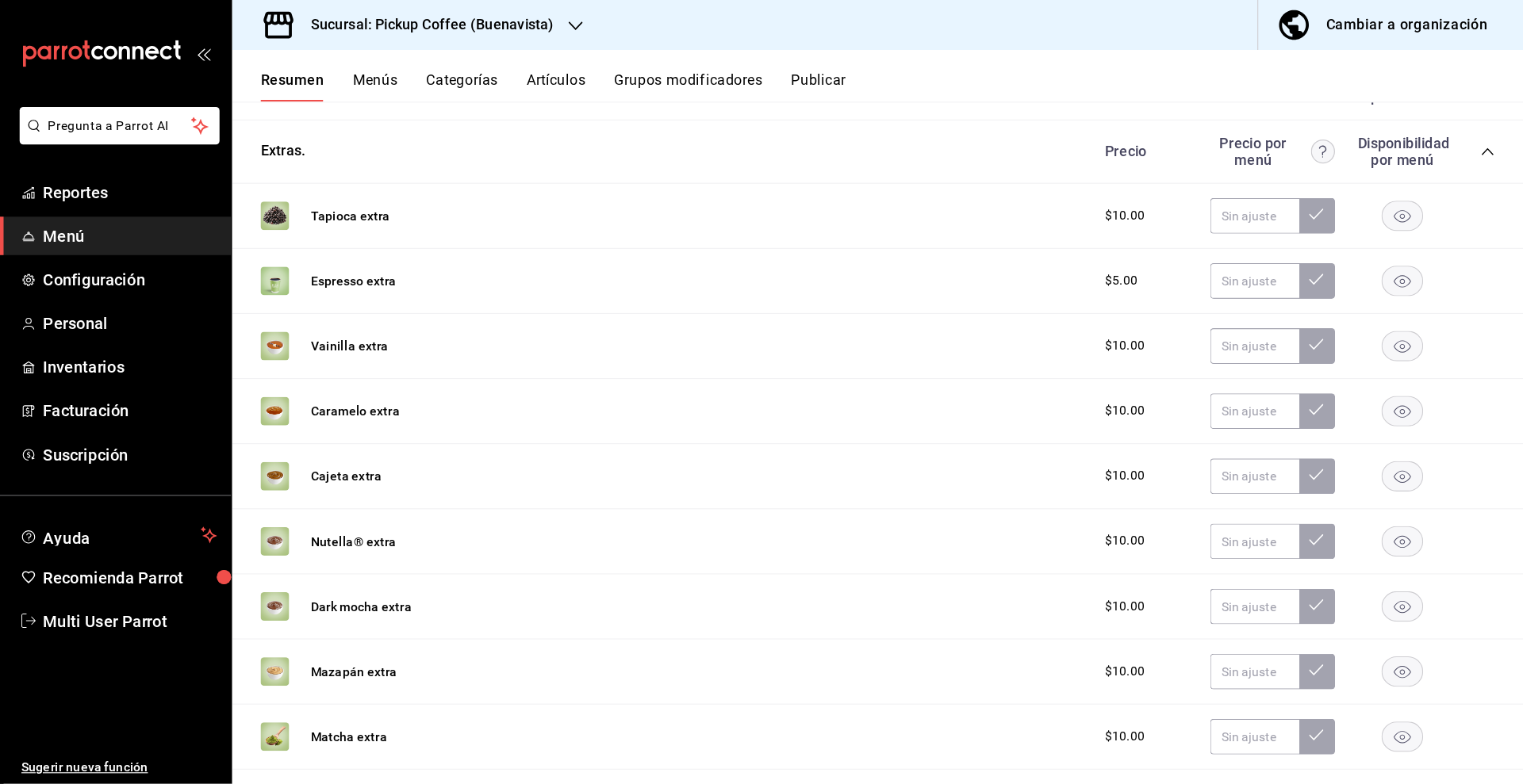
scroll to position [1172, 0]
